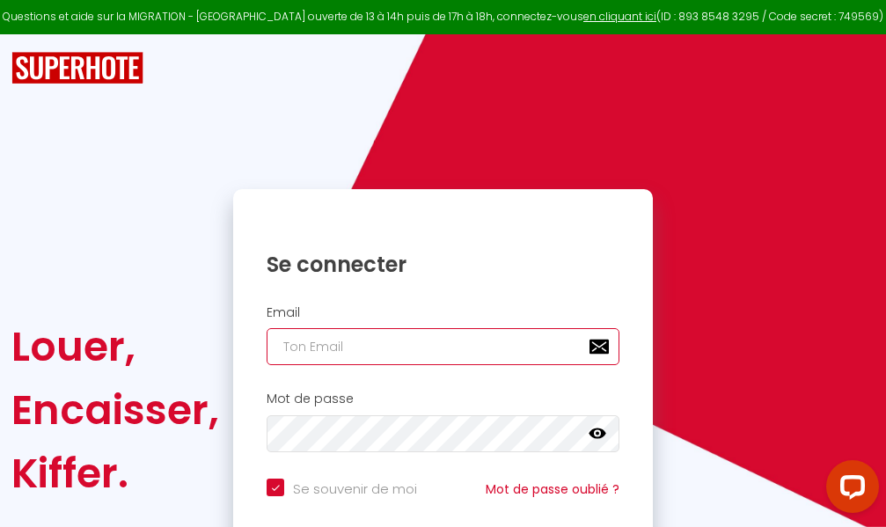
click at [395, 348] on input "email" at bounding box center [443, 346] width 353 height 37
type input "m"
checkbox input "true"
type input "ma"
checkbox input "true"
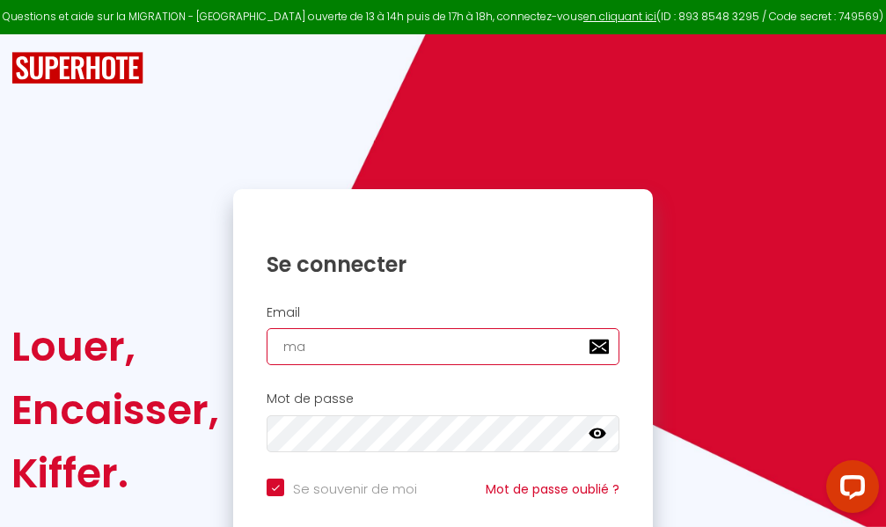
type input "mar"
checkbox input "true"
type input "marc"
checkbox input "true"
type input "marcd"
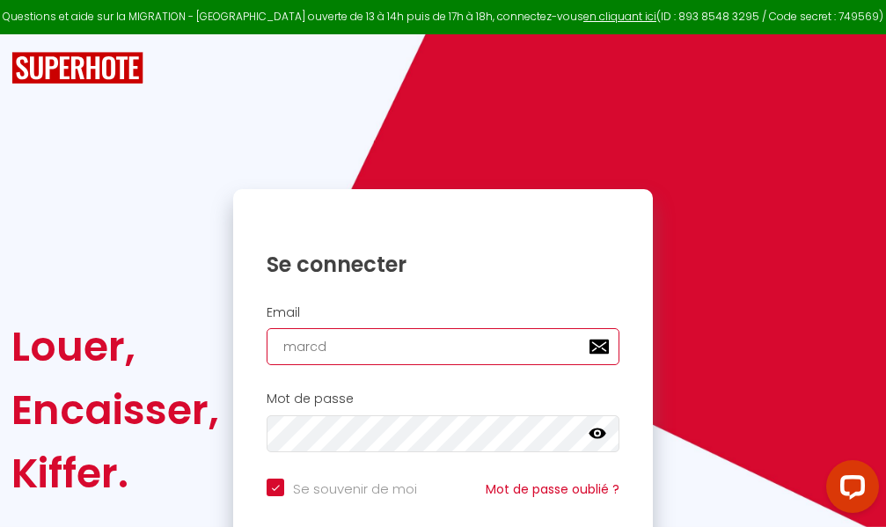
checkbox input "true"
type input "marcdp"
checkbox input "true"
type input "marcdpo"
checkbox input "true"
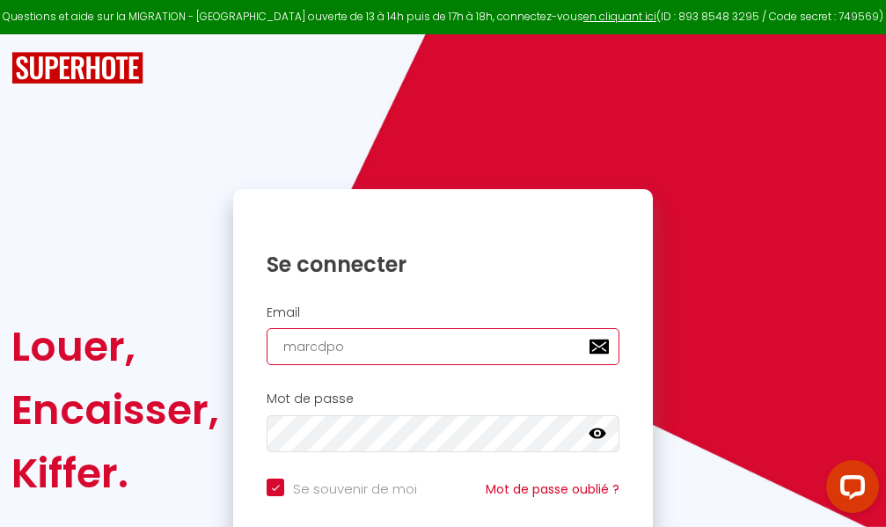
type input "marcdpoz"
checkbox input "true"
type input "marcdpoz."
checkbox input "true"
type input "marcdpoz.l"
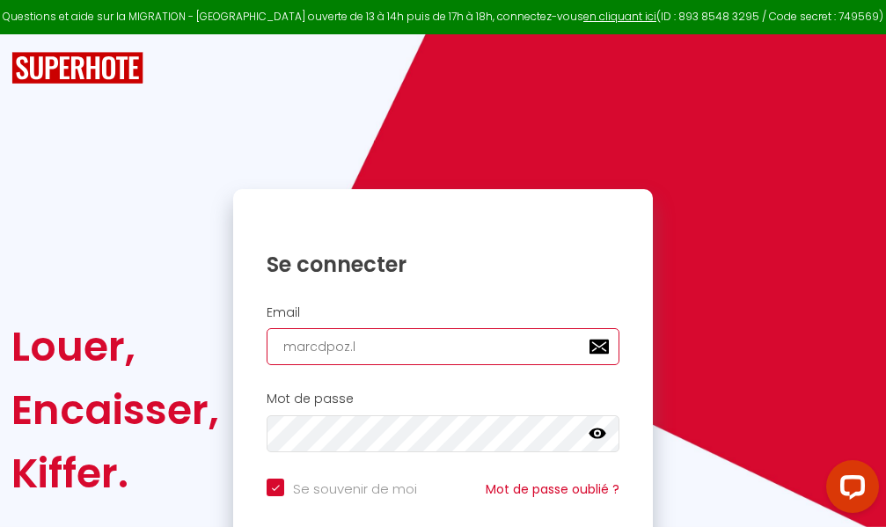
checkbox input "true"
type input "marcdpoz.lo"
checkbox input "true"
type input "marcdpoz.loc"
checkbox input "true"
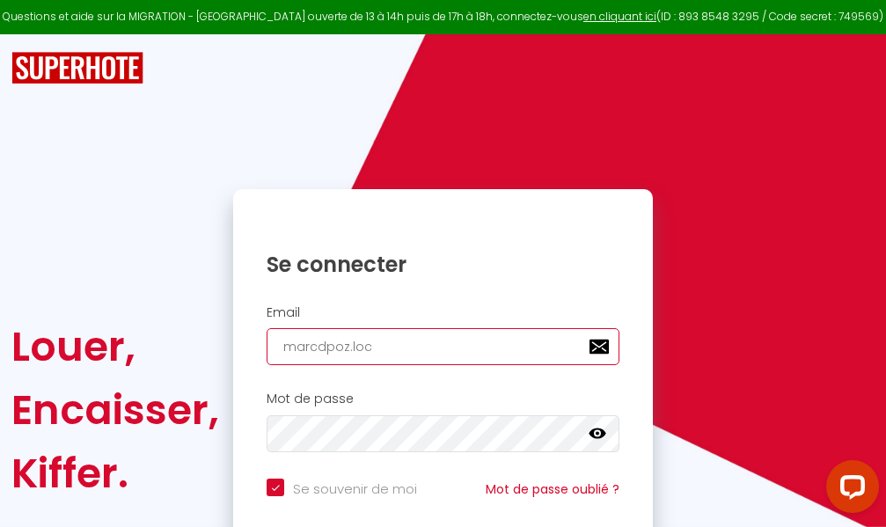
type input "marcdpoz.loca"
checkbox input "true"
type input "marcdpoz.locat"
checkbox input "true"
type input "marcdpoz.locati"
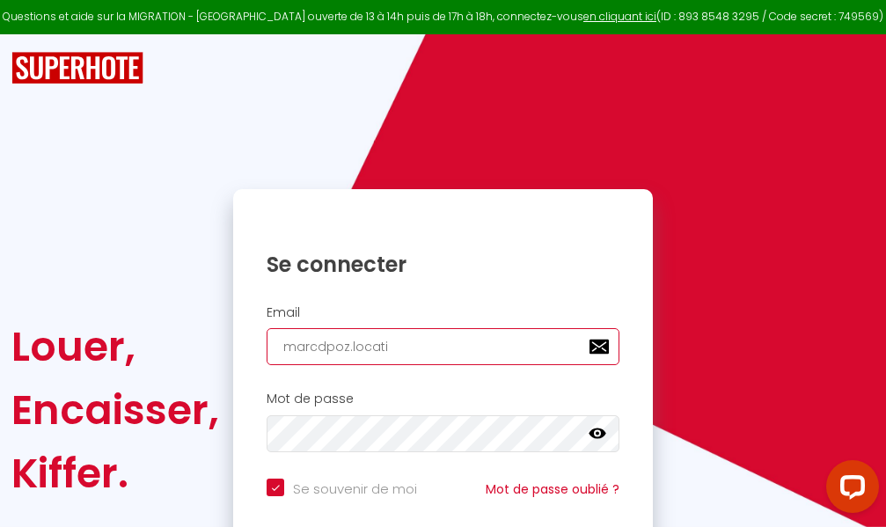
checkbox input "true"
type input "marcdpoz.locatio"
checkbox input "true"
type input "marcdpoz.location"
checkbox input "true"
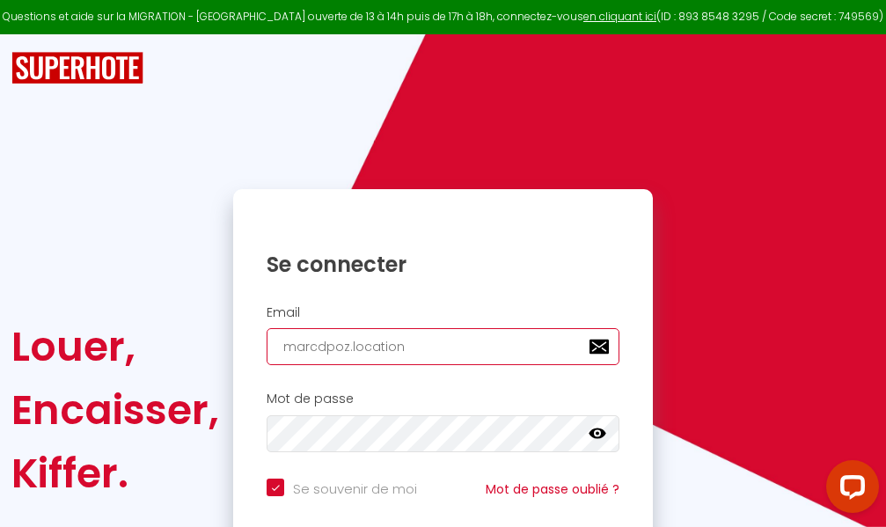
type input "marcdpoz.location@"
checkbox input "true"
type input "marcdpoz.location@g"
checkbox input "true"
type input "marcdpoz.location@gm"
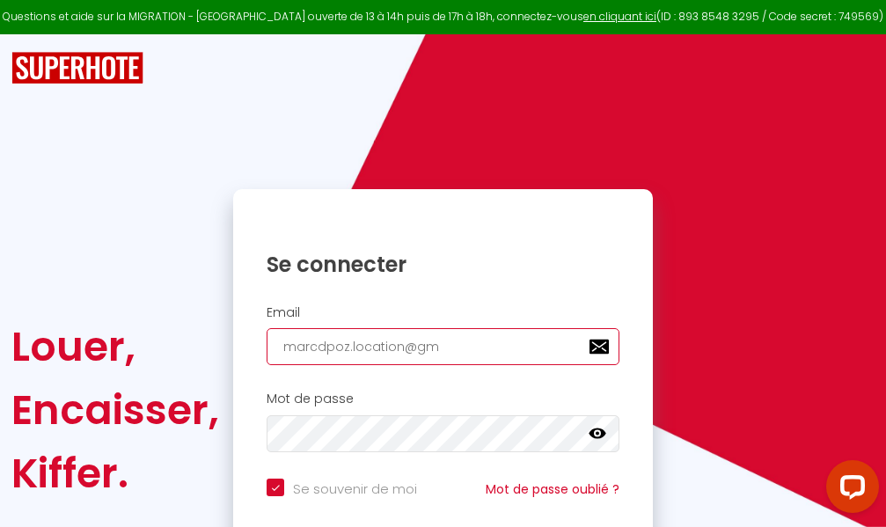
checkbox input "true"
type input "marcdpoz.location@gma"
checkbox input "true"
type input "marcdpoz.location@gmai"
checkbox input "true"
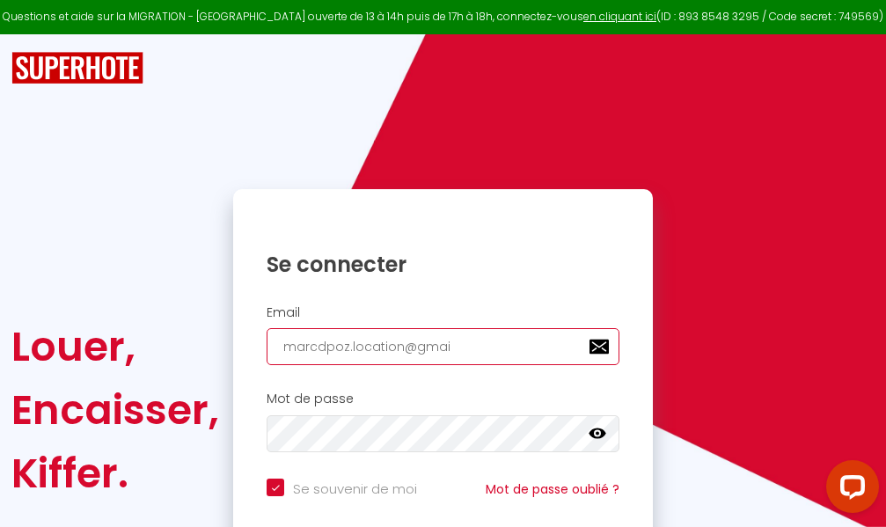
type input "[EMAIL_ADDRESS]"
checkbox input "true"
type input "[EMAIL_ADDRESS]."
checkbox input "true"
type input "marcdpoz.location@gmail.c"
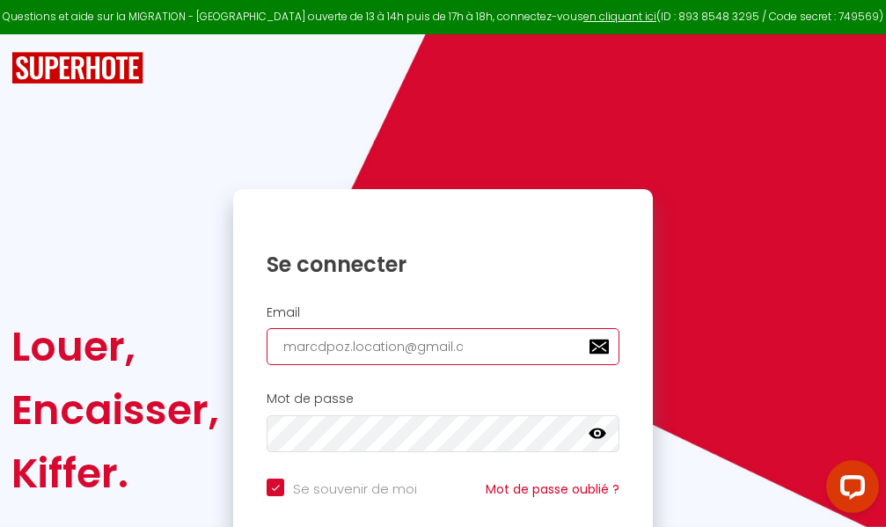
checkbox input "true"
type input "[EMAIL_ADDRESS][DOMAIN_NAME]"
checkbox input "true"
type input "[EMAIL_ADDRESS][DOMAIN_NAME]"
checkbox input "true"
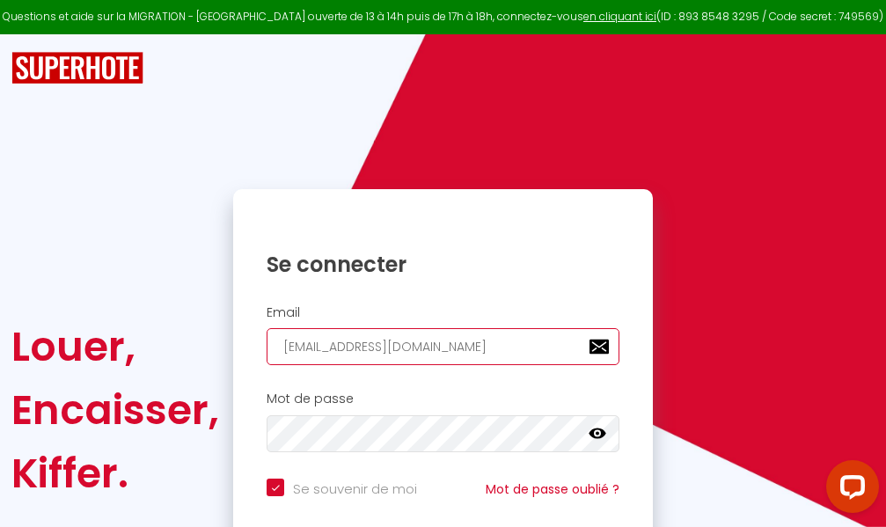
type input "[EMAIL_ADDRESS][DOMAIN_NAME]"
click at [458, 348] on input "email" at bounding box center [443, 346] width 353 height 37
